Goal: Task Accomplishment & Management: Complete application form

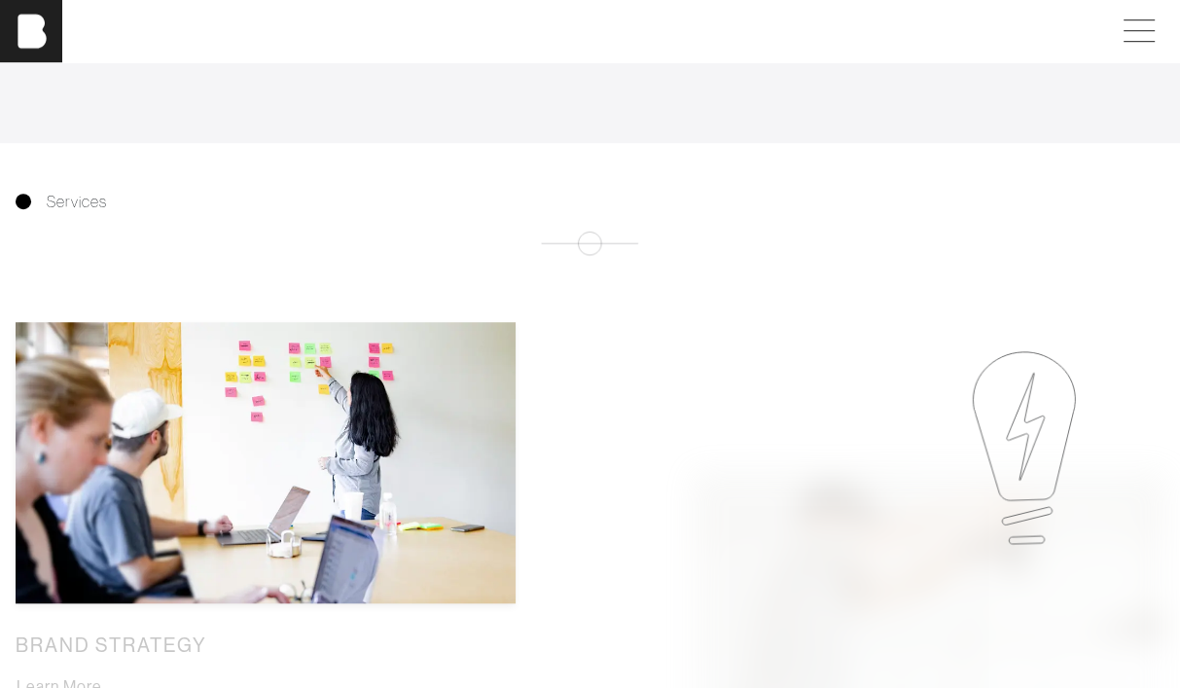
scroll to position [1078, 0]
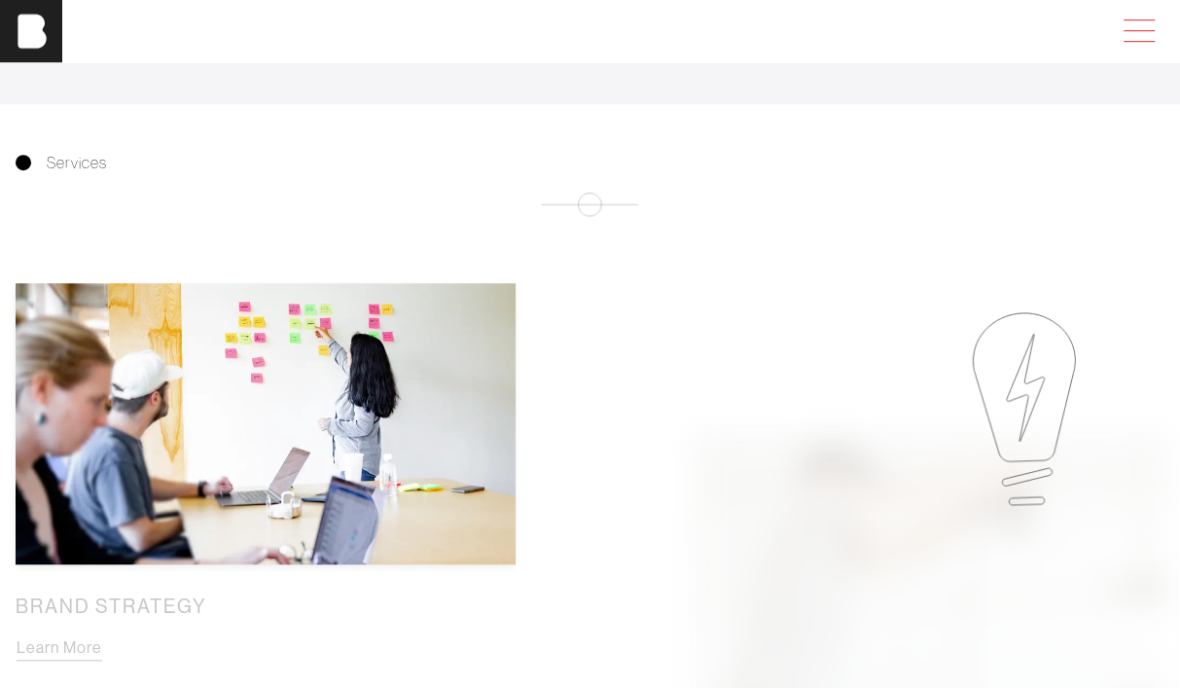
click at [1145, 49] on span at bounding box center [1135, 31] width 45 height 35
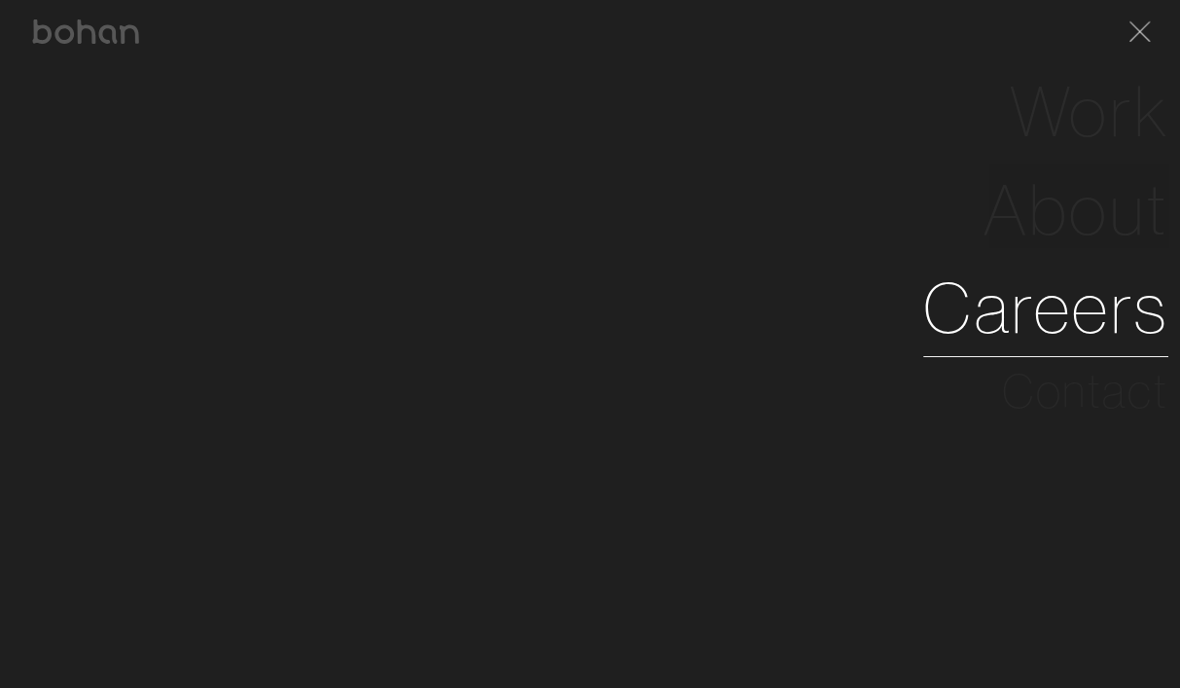
click at [1044, 357] on link "Careers" at bounding box center [1045, 308] width 245 height 98
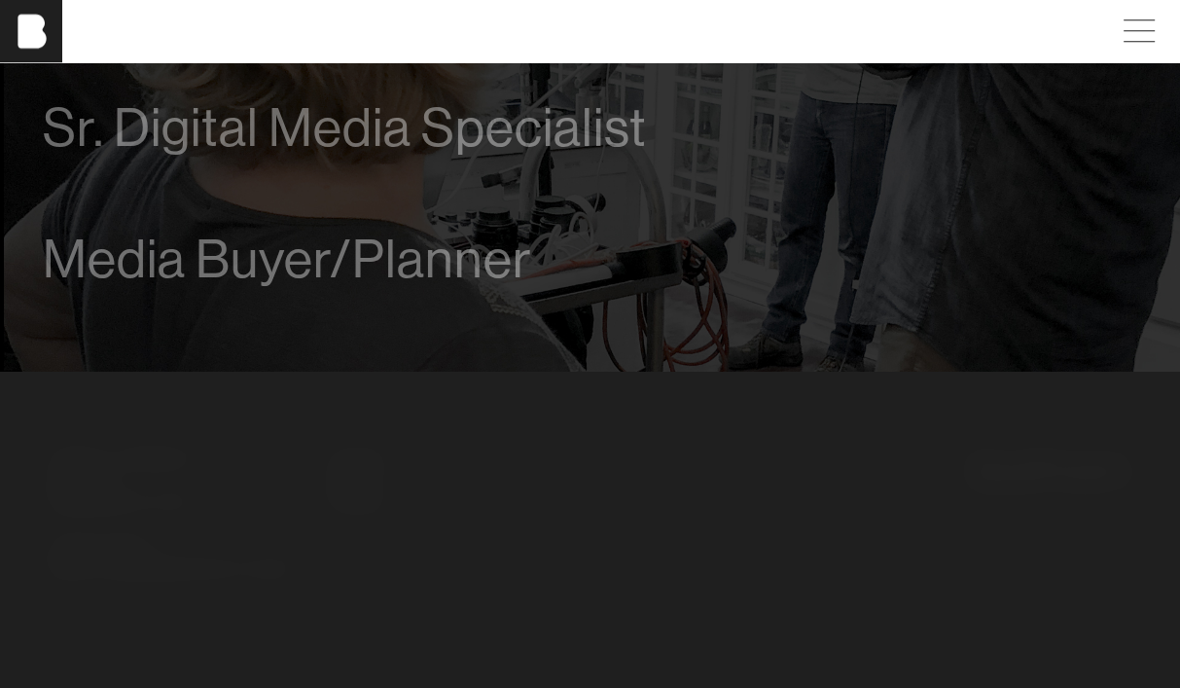
scroll to position [1693, 0]
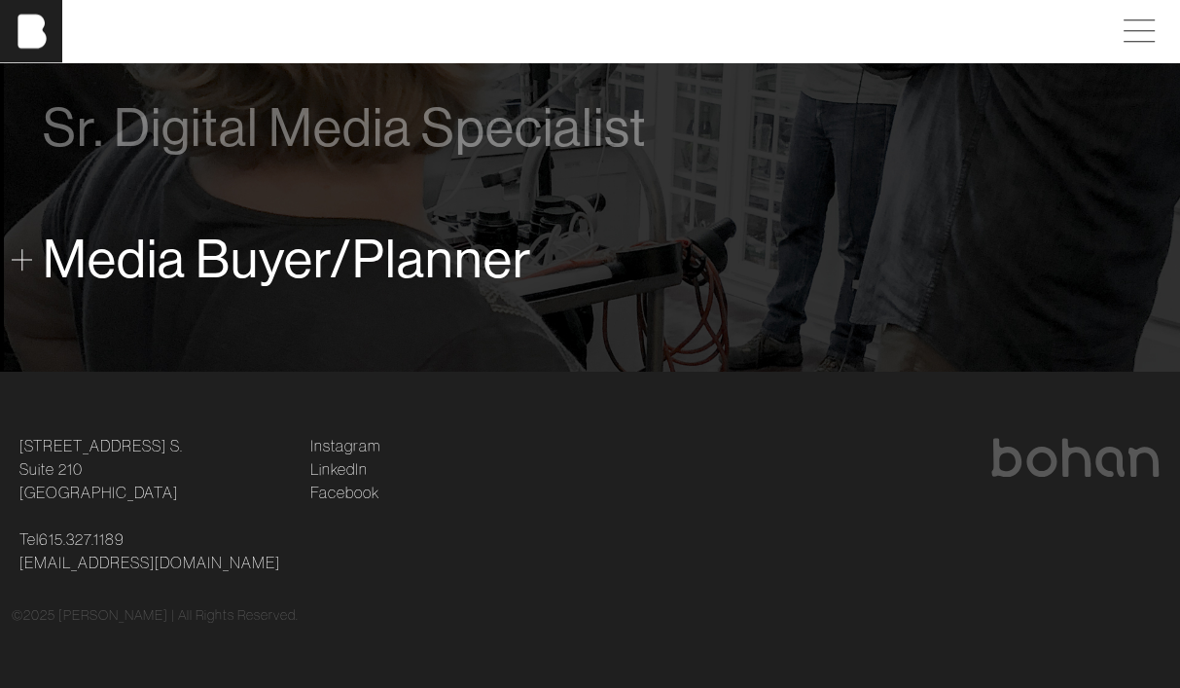
click at [532, 289] on span "Media Buyer/Planner" at bounding box center [287, 259] width 489 height 59
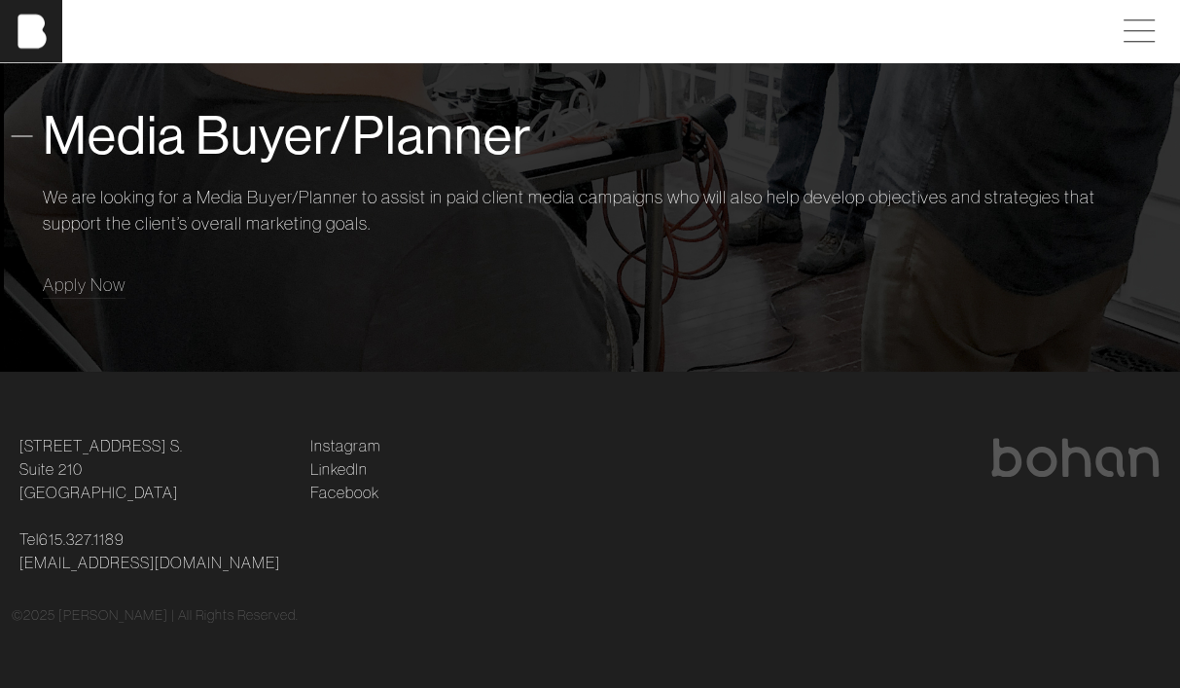
scroll to position [1878, 0]
click at [117, 298] on link "Apply Now" at bounding box center [84, 284] width 83 height 26
click at [118, 296] on span "Apply Now" at bounding box center [84, 284] width 83 height 22
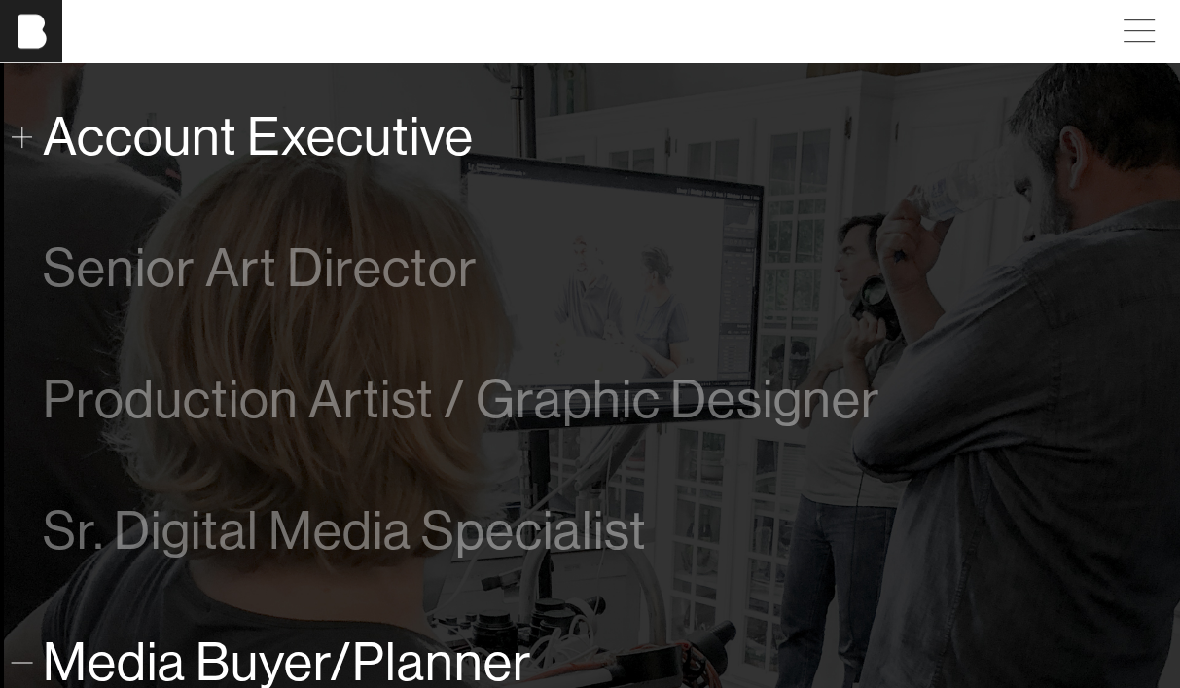
click at [445, 166] on span "Account Executive" at bounding box center [258, 136] width 431 height 59
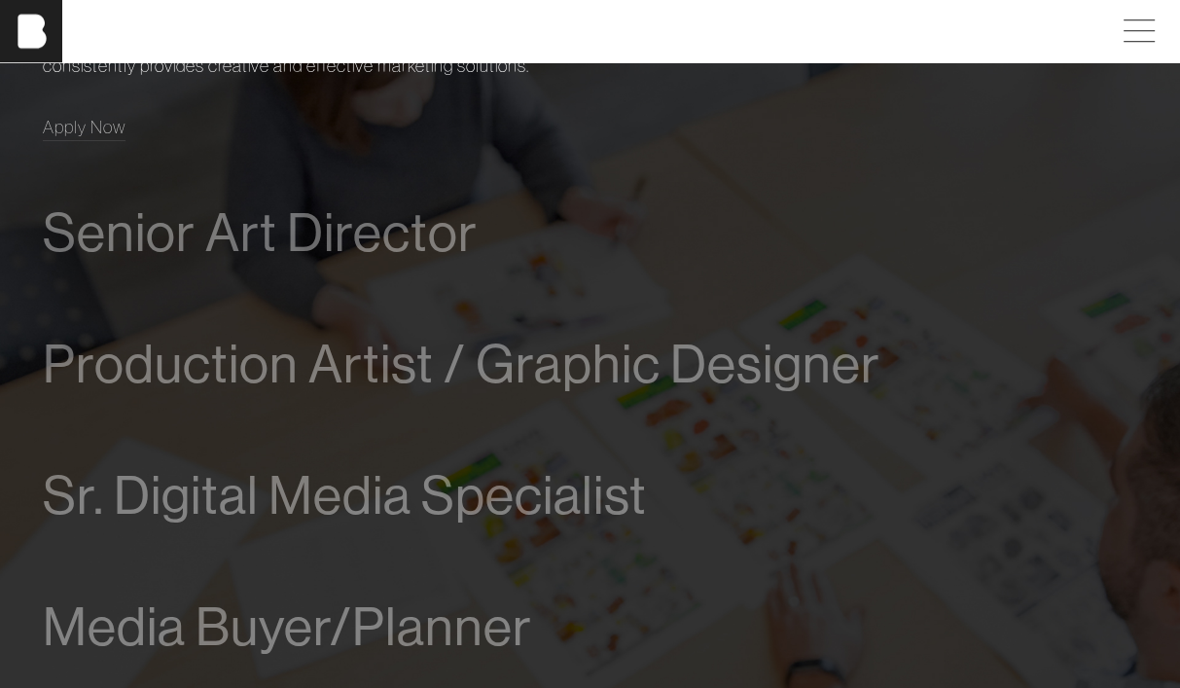
scroll to position [1245, 0]
click at [99, 137] on span "Apply Now" at bounding box center [84, 126] width 83 height 22
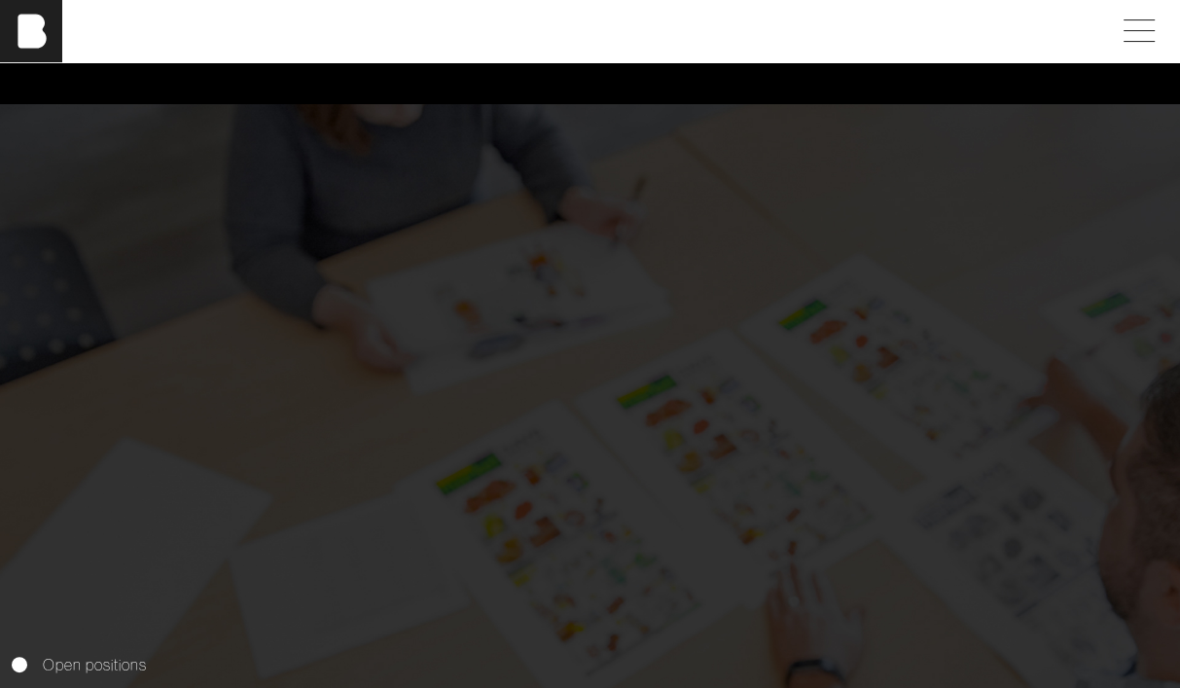
scroll to position [0, 0]
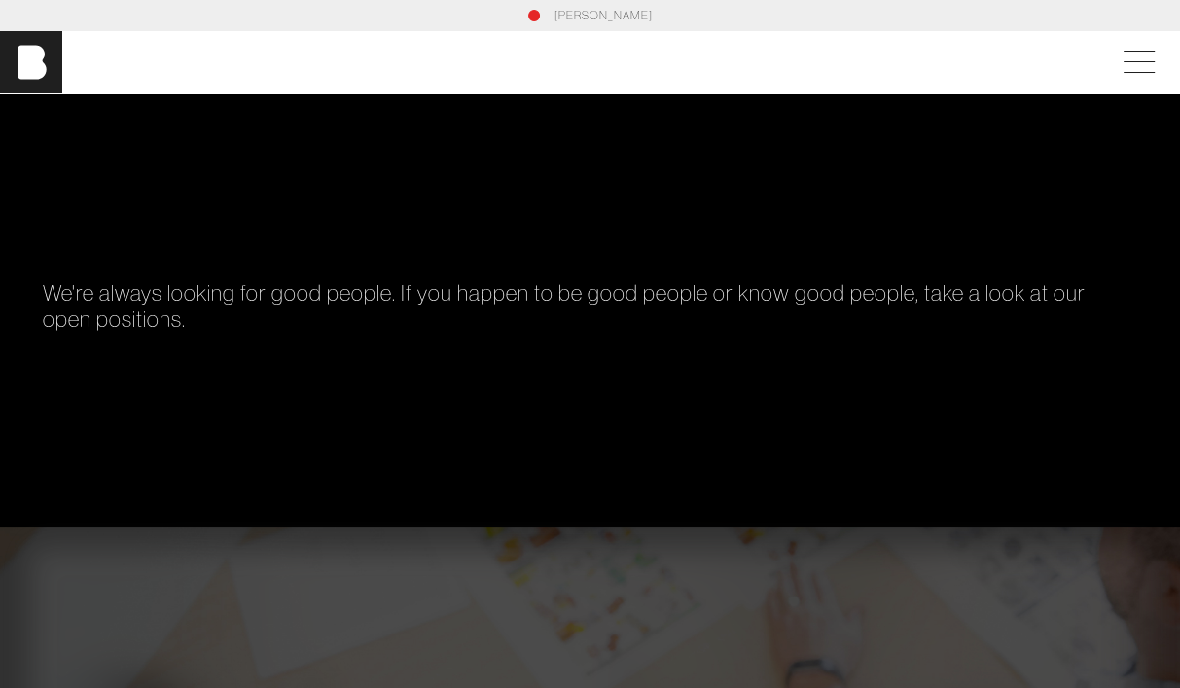
click at [555, 24] on div "[PERSON_NAME]" at bounding box center [590, 16] width 1157 height 18
click at [594, 14] on link "[PERSON_NAME]" at bounding box center [604, 16] width 98 height 18
